Goal: Transaction & Acquisition: Purchase product/service

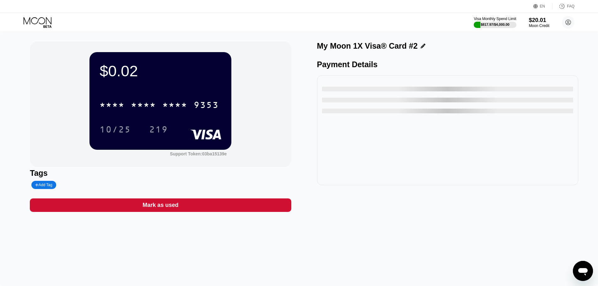
click at [173, 209] on div "Mark as used" at bounding box center [161, 205] width 36 height 7
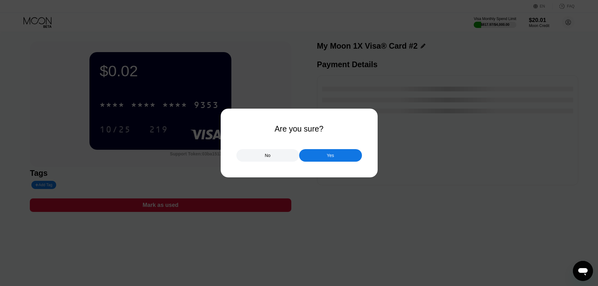
click at [342, 153] on div "Yes" at bounding box center [330, 155] width 63 height 13
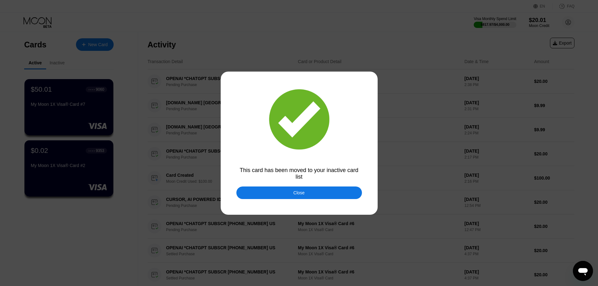
click at [274, 205] on div at bounding box center [301, 143] width 603 height 286
click at [270, 214] on div at bounding box center [301, 143] width 603 height 286
click at [271, 195] on div "Close" at bounding box center [299, 192] width 126 height 13
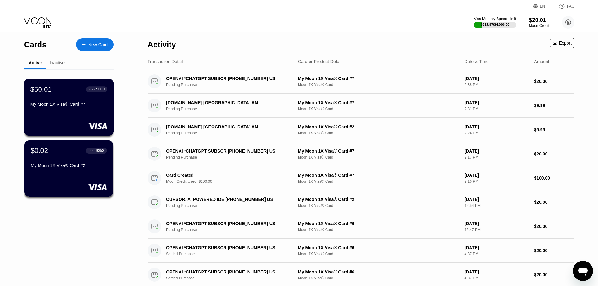
click at [63, 93] on div "$50.01 ● ● ● ● 9060" at bounding box center [68, 89] width 77 height 8
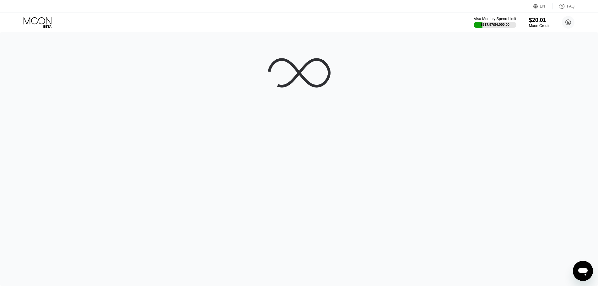
click at [43, 30] on div "Visa Monthly Spend Limit $817.97 / $4,000.00 $20.01 Moon Credit kemalkaraoglu12…" at bounding box center [299, 22] width 598 height 19
click at [41, 19] on icon at bounding box center [38, 22] width 29 height 11
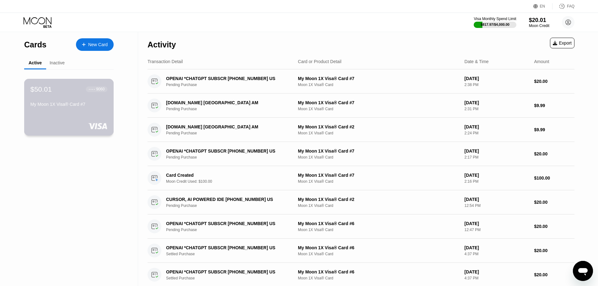
click at [58, 87] on div "$50.01 ● ● ● ● 9060" at bounding box center [68, 89] width 77 height 8
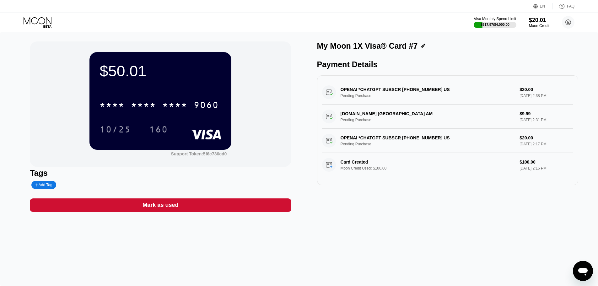
click at [125, 115] on div "* * * * * * * * * * * * 9060 10/25 160" at bounding box center [161, 110] width 122 height 37
click at [125, 109] on div "* * * * * * * * * * * * 9060" at bounding box center [159, 105] width 127 height 16
click at [18, 18] on div "Visa Monthly Spend Limit $817.97 / $4,000.00 $20.01 Moon Credit kemalkaraoglu12…" at bounding box center [299, 22] width 598 height 19
click at [37, 18] on icon at bounding box center [38, 22] width 29 height 11
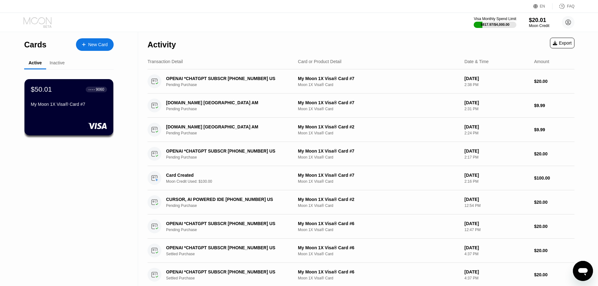
click at [37, 18] on icon at bounding box center [38, 22] width 29 height 11
click at [539, 25] on div "Moon Credit" at bounding box center [539, 26] width 21 height 4
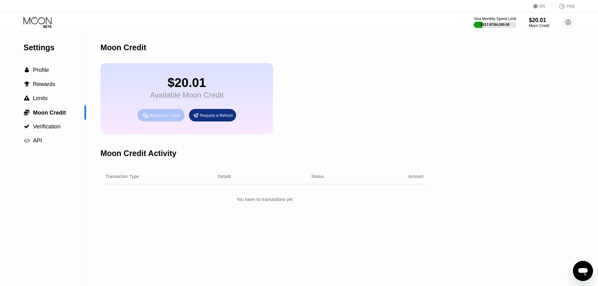
click at [165, 114] on div "Buy Moon Credit" at bounding box center [160, 115] width 47 height 13
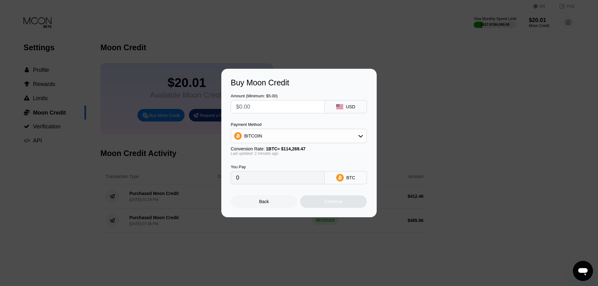
click at [263, 110] on input "text" at bounding box center [277, 106] width 83 height 13
click at [271, 105] on input "text" at bounding box center [277, 106] width 83 height 13
paste input "$46596"
type input "$46596"
type input "0.40777295"
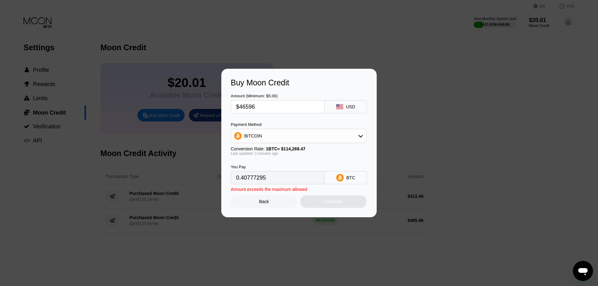
click at [248, 107] on input "$46596" at bounding box center [277, 106] width 83 height 13
type input "$465.96"
type input "0.00407773"
type input "$465.96"
drag, startPoint x: 256, startPoint y: 129, endPoint x: 257, endPoint y: 138, distance: 9.8
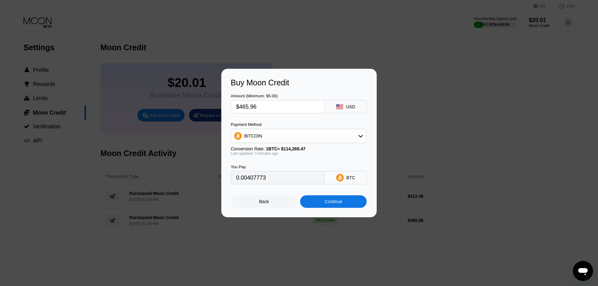
click at [257, 130] on div "BITCOIN" at bounding box center [299, 136] width 136 height 14
click at [257, 140] on div "BITCOIN" at bounding box center [298, 136] width 135 height 13
click at [256, 164] on span "USDT on TRON" at bounding box center [262, 166] width 32 height 5
type input "470.67"
click at [319, 201] on div "Continue" at bounding box center [333, 201] width 67 height 13
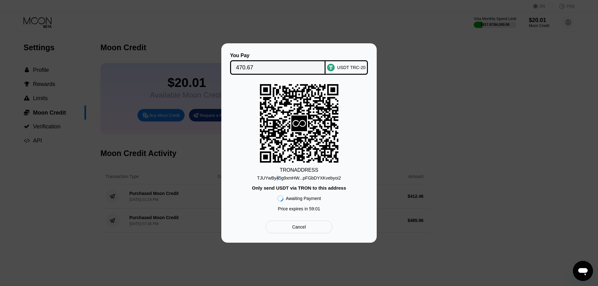
click at [278, 180] on div "TJUYwBy45g9xmHW...pFGbDYXKvebyoi2" at bounding box center [299, 177] width 84 height 5
click at [267, 65] on input "470.67" at bounding box center [278, 67] width 84 height 13
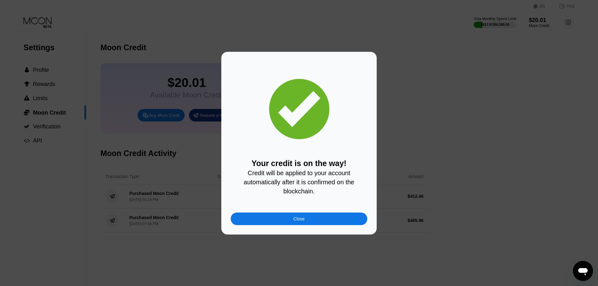
click at [331, 222] on div "Close" at bounding box center [299, 219] width 137 height 13
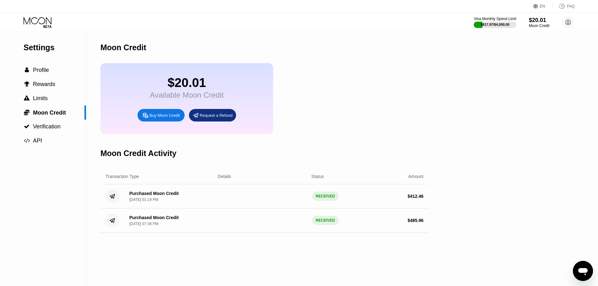
click at [50, 9] on div "EN Language Select an item Save FAQ" at bounding box center [299, 6] width 598 height 13
click at [51, 24] on icon at bounding box center [38, 20] width 28 height 7
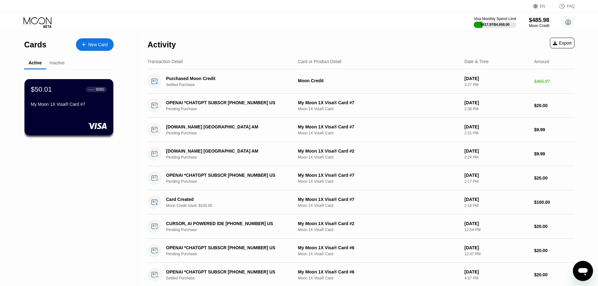
click at [40, 15] on div "Visa Monthly Spend Limit $817.97 / $4,000.00 $485.98 Moon Credit kemalkaraoglu1…" at bounding box center [299, 22] width 598 height 19
click at [41, 30] on div "Visa Monthly Spend Limit $817.97 / $4,000.00 $485.98 Moon Credit kemalkaraoglu1…" at bounding box center [299, 22] width 598 height 19
click at [32, 24] on icon at bounding box center [38, 22] width 29 height 11
click at [100, 36] on div "Cards New Card" at bounding box center [68, 43] width 89 height 22
click at [100, 43] on div "New Card" at bounding box center [97, 44] width 19 height 5
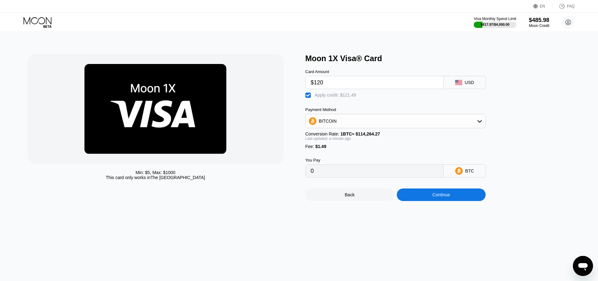
drag, startPoint x: 488, startPoint y: 222, endPoint x: 479, endPoint y: 208, distance: 15.8
click at [487, 219] on div "Min: $ 5 , Max: $ 1000 This card only works in The United States Moon 1X Visa® …" at bounding box center [299, 156] width 603 height 249
click at [454, 192] on div "Back Continue" at bounding box center [405, 190] width 201 height 24
click at [454, 201] on div "Continue" at bounding box center [441, 195] width 89 height 13
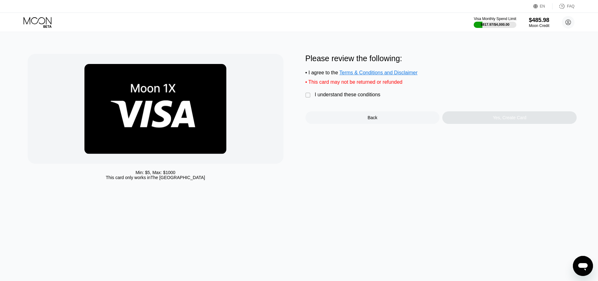
click at [365, 92] on div "Please review the following: • I agree to the Terms & Conditions and Disclaimer…" at bounding box center [441, 89] width 272 height 70
click at [370, 103] on div "Please review the following: • I agree to the Terms & Conditions and Disclaimer…" at bounding box center [441, 89] width 272 height 70
click at [370, 98] on div "I understand these conditions" at bounding box center [348, 95] width 66 height 6
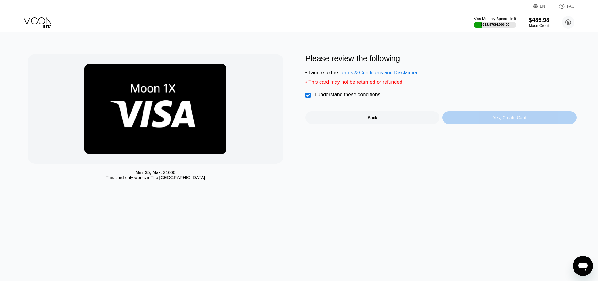
click at [512, 120] on div "Yes, Create Card" at bounding box center [510, 117] width 34 height 5
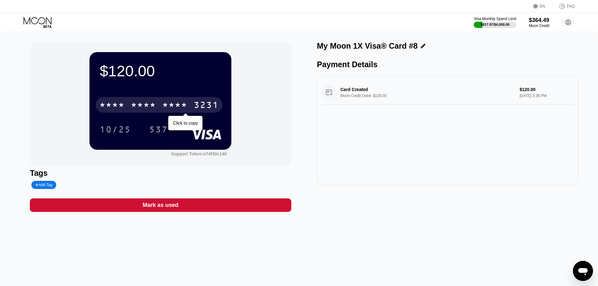
click at [122, 100] on div "* * * * * * * * * * * * 3231" at bounding box center [159, 105] width 127 height 16
click at [147, 110] on div "6500" at bounding box center [143, 106] width 25 height 10
click at [144, 110] on div "* * * *" at bounding box center [143, 106] width 25 height 10
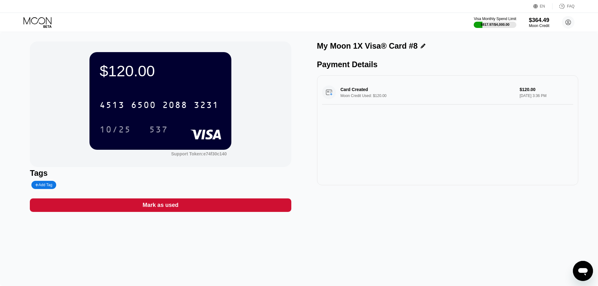
click at [39, 23] on icon at bounding box center [38, 22] width 29 height 11
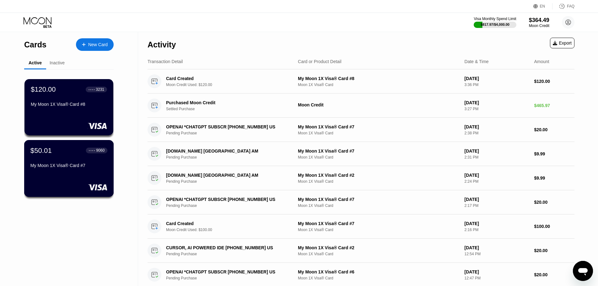
click at [57, 168] on div "My Moon 1X Visa® Card #7" at bounding box center [68, 165] width 77 height 5
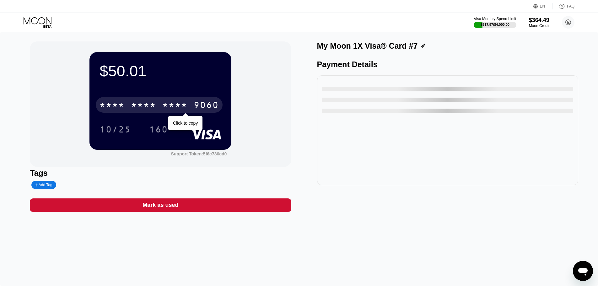
click at [166, 111] on div "* * * *" at bounding box center [174, 106] width 25 height 10
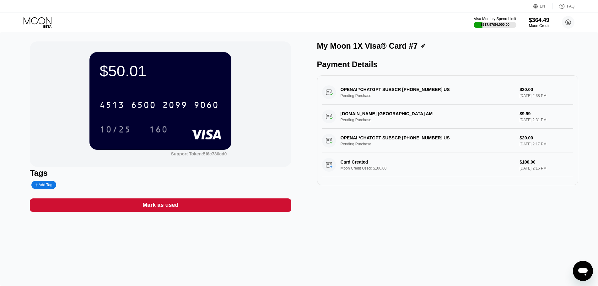
click at [40, 28] on div "Visa Monthly Spend Limit $817.97 / $4,000.00 $364.49 Moon Credit kemalkaraoglu1…" at bounding box center [299, 22] width 598 height 19
click at [41, 28] on icon at bounding box center [38, 22] width 29 height 11
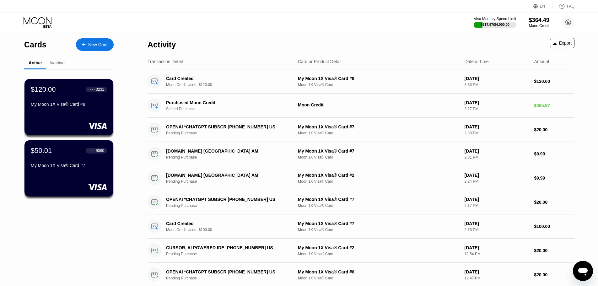
click at [87, 183] on div "$50.01 ● ● ● ● 9060 My Moon 1X Visa® Card #7" at bounding box center [68, 168] width 89 height 56
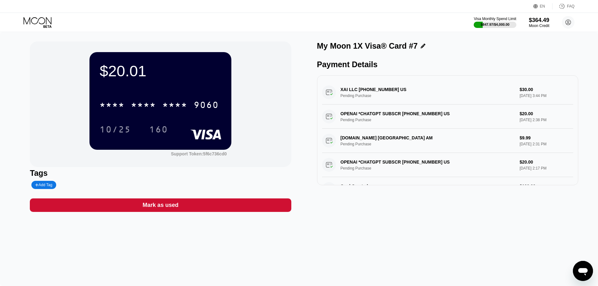
click at [43, 17] on icon at bounding box center [38, 22] width 29 height 11
